Goal: Check status: Check status

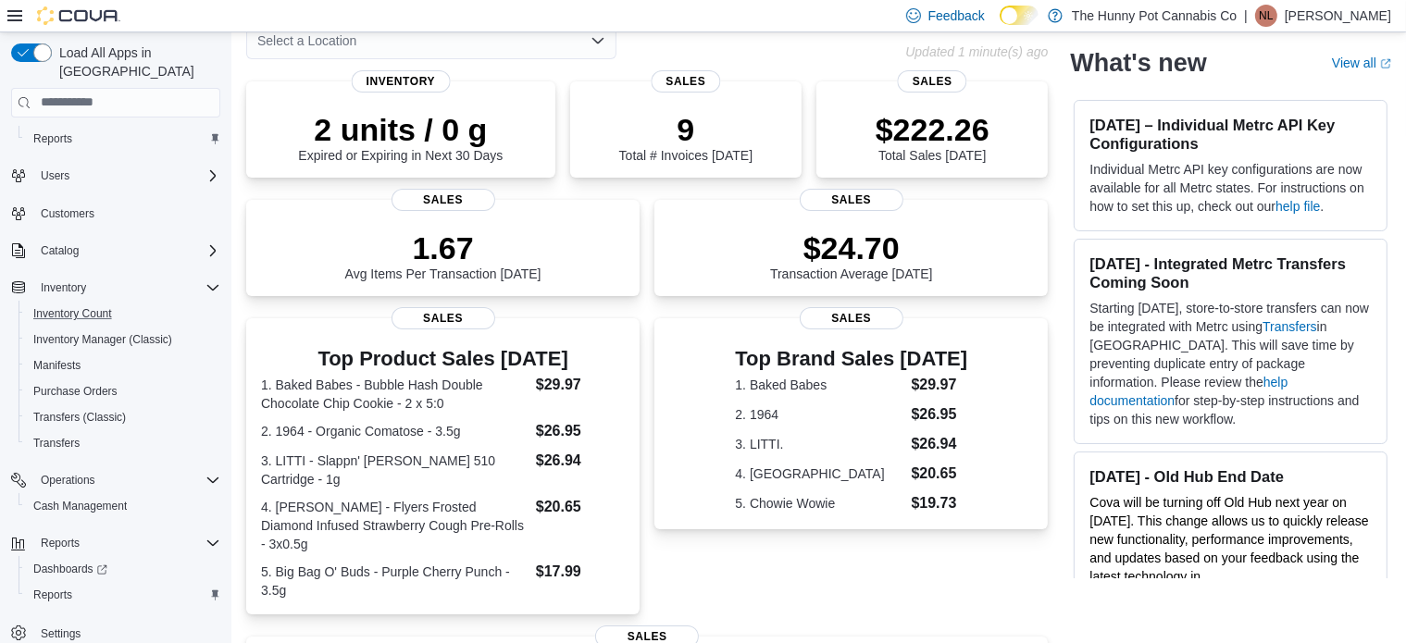
scroll to position [93, 0]
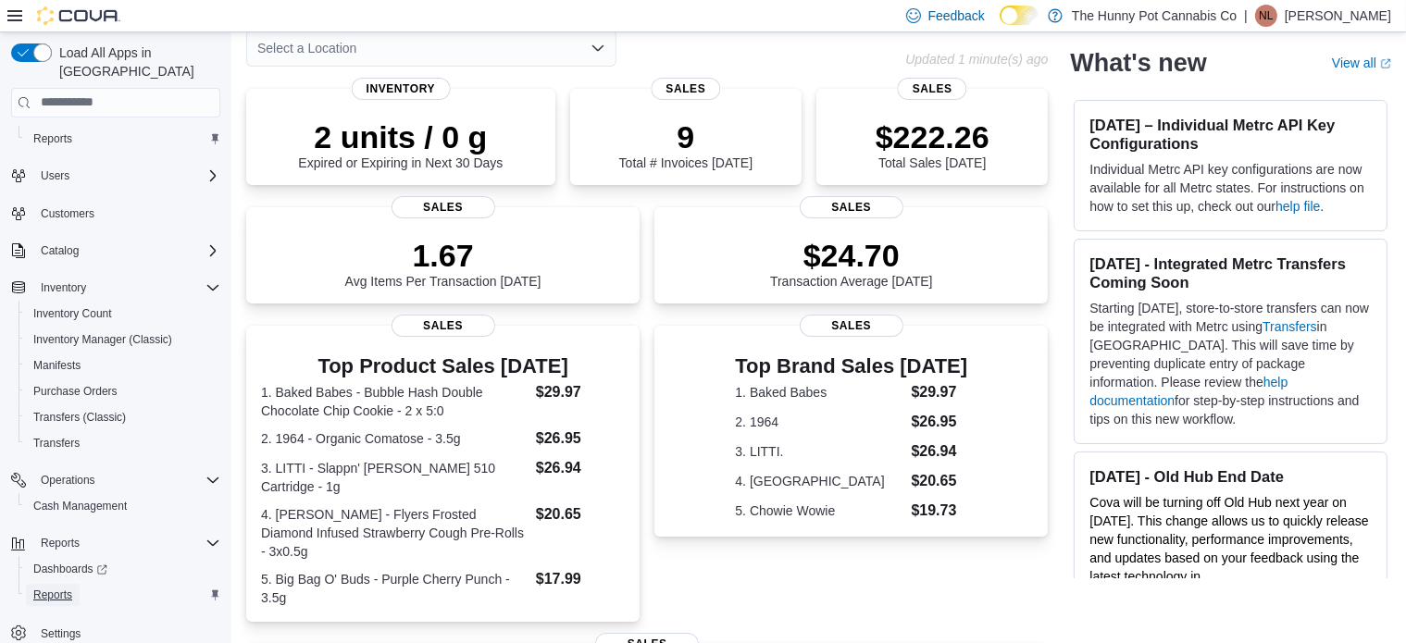
click at [69, 588] on span "Reports" at bounding box center [52, 595] width 39 height 15
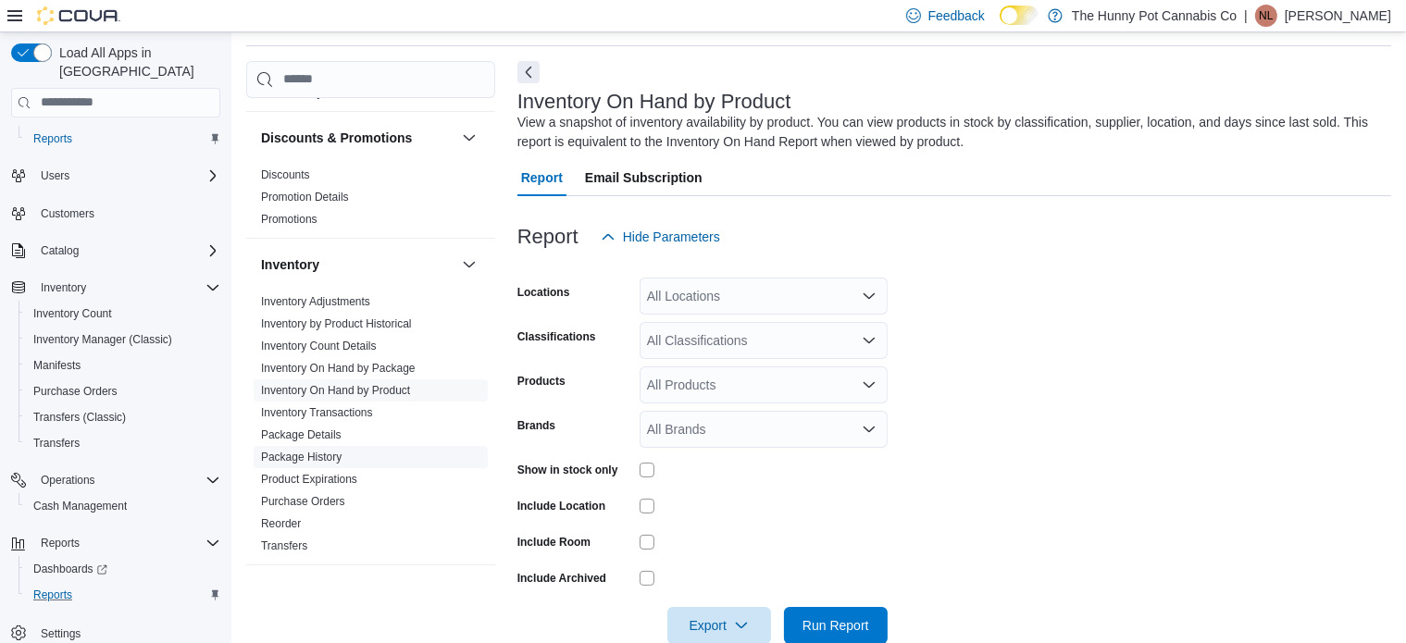
scroll to position [185, 0]
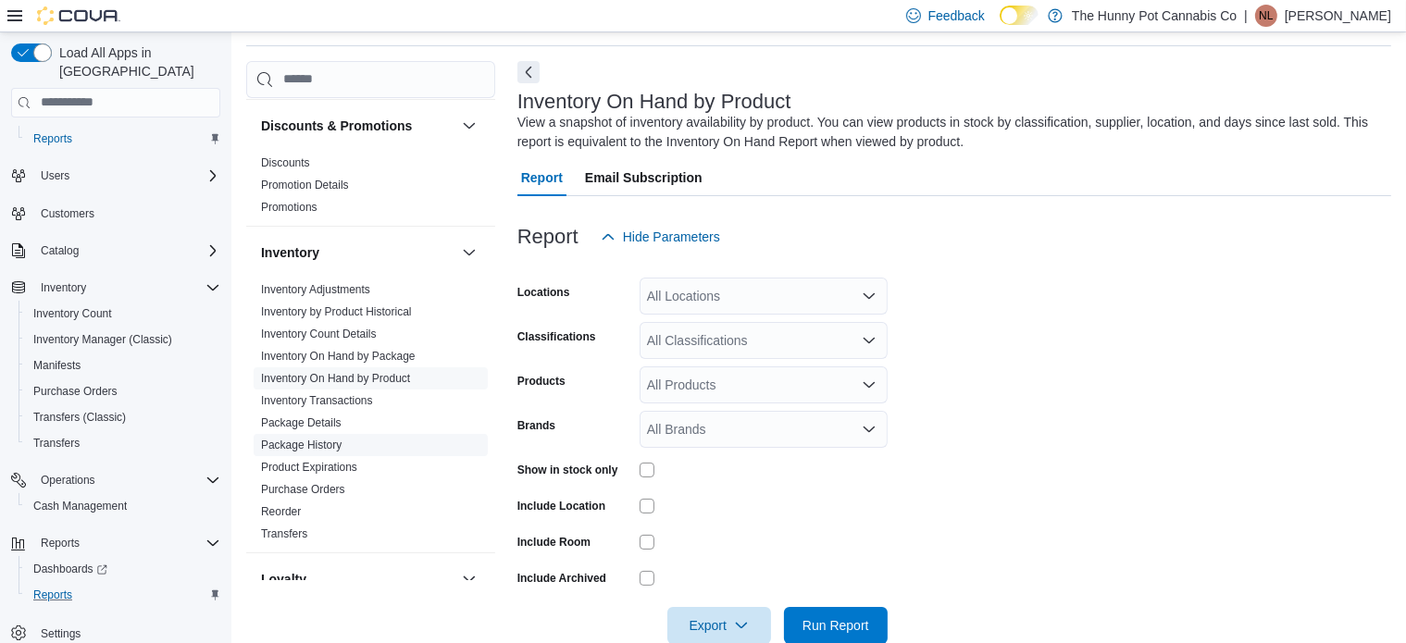
click at [348, 446] on span "Package History" at bounding box center [371, 445] width 234 height 22
click at [327, 440] on link "Package History" at bounding box center [301, 445] width 81 height 13
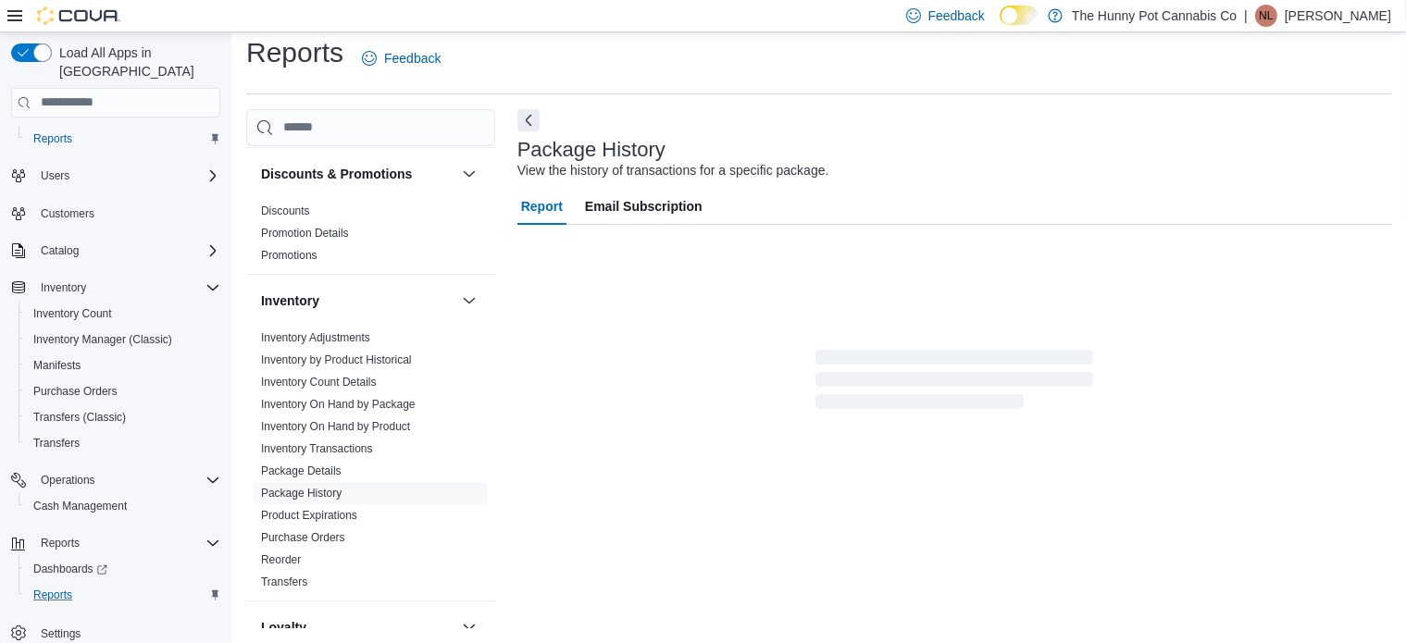
scroll to position [12, 0]
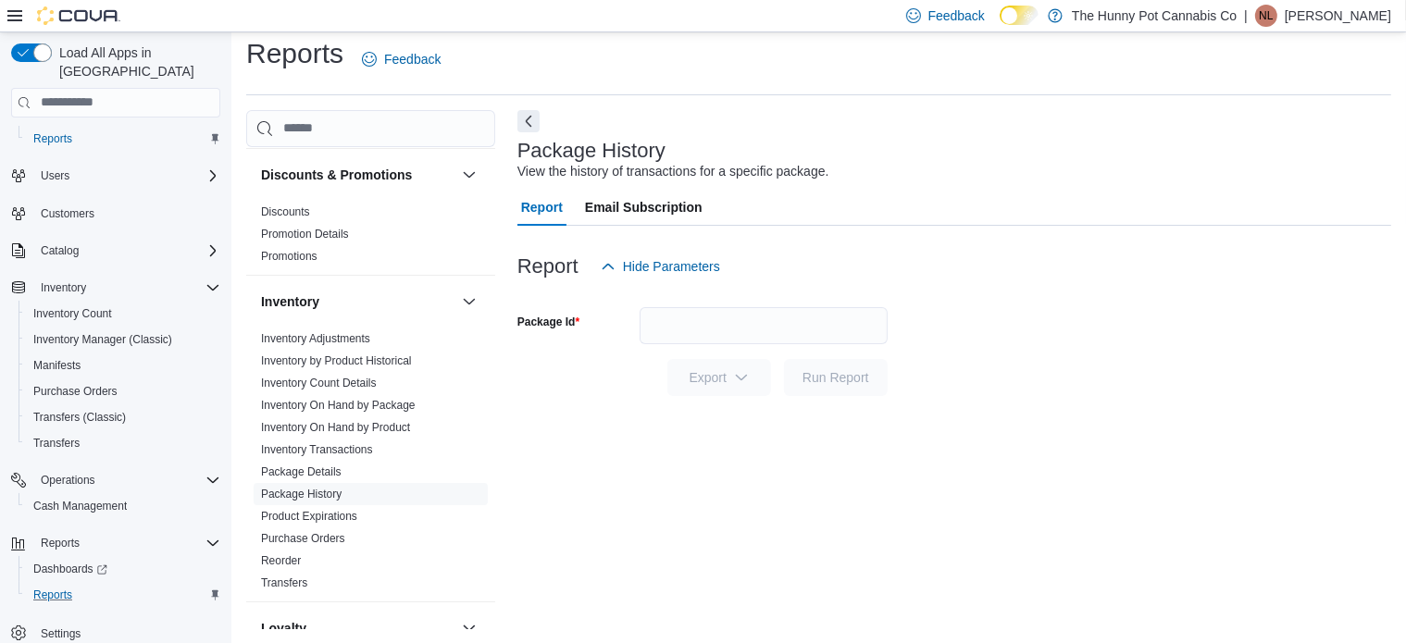
click at [751, 292] on div at bounding box center [954, 296] width 874 height 22
click at [760, 316] on input "Package Id" at bounding box center [763, 325] width 248 height 37
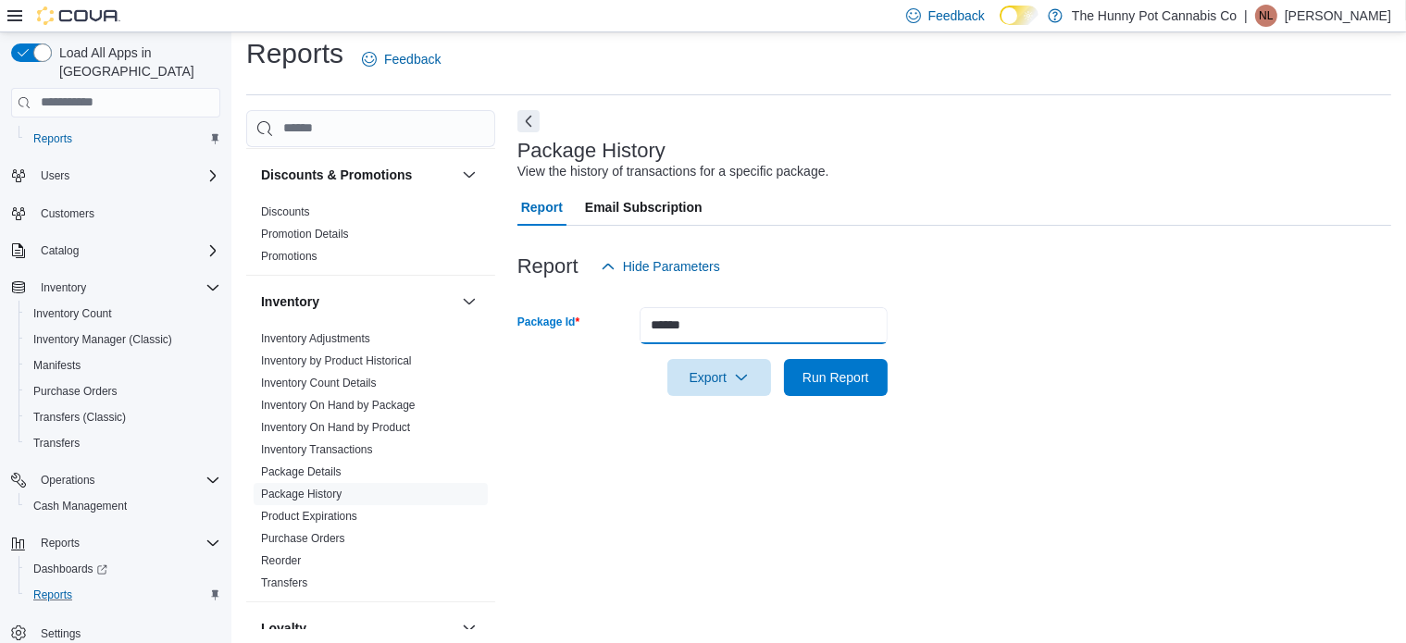
type input "******"
click at [784, 359] on button "Run Report" at bounding box center [836, 377] width 104 height 37
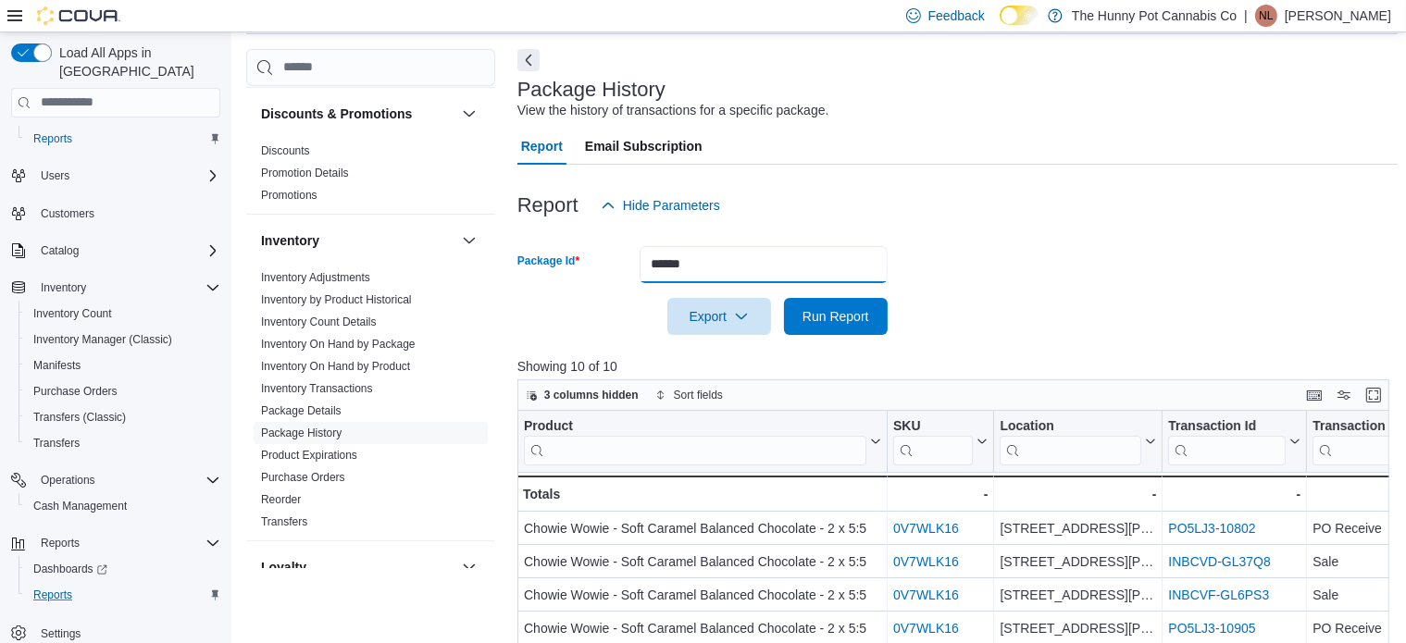
scroll to position [105, 0]
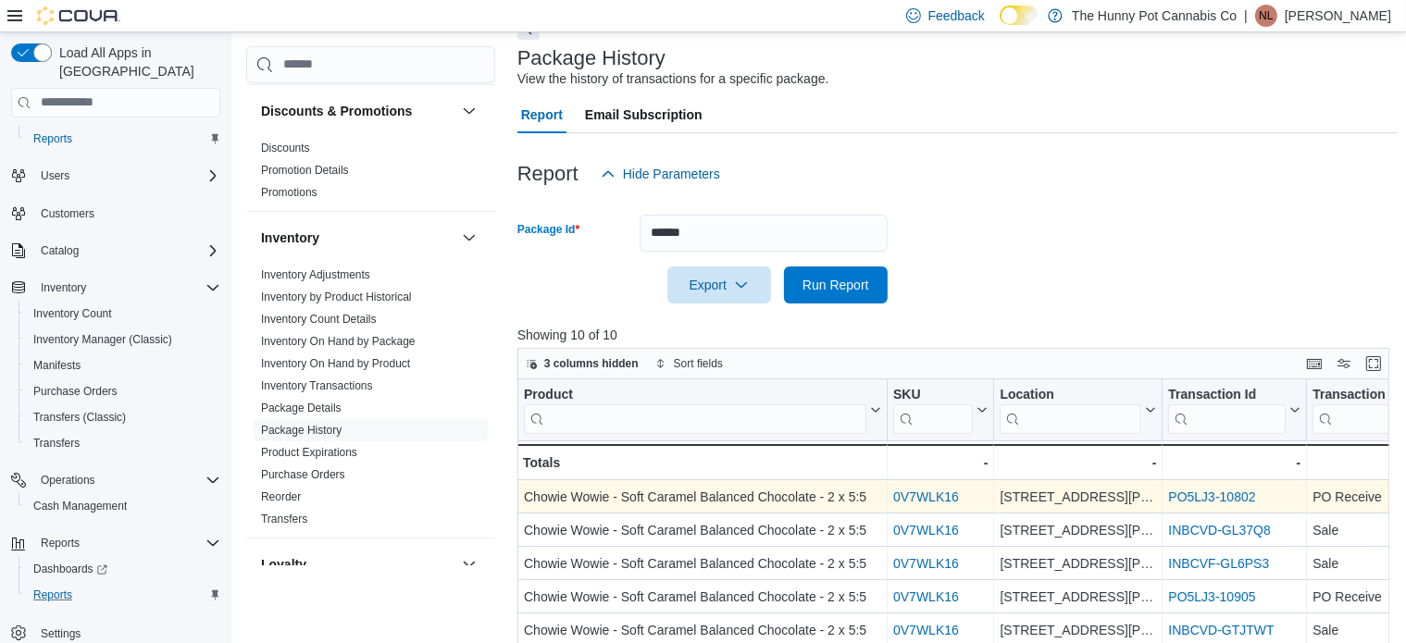
click at [1214, 495] on link "PO5LJ3-10802" at bounding box center [1211, 497] width 87 height 15
